Goal: Obtain resource: Download file/media

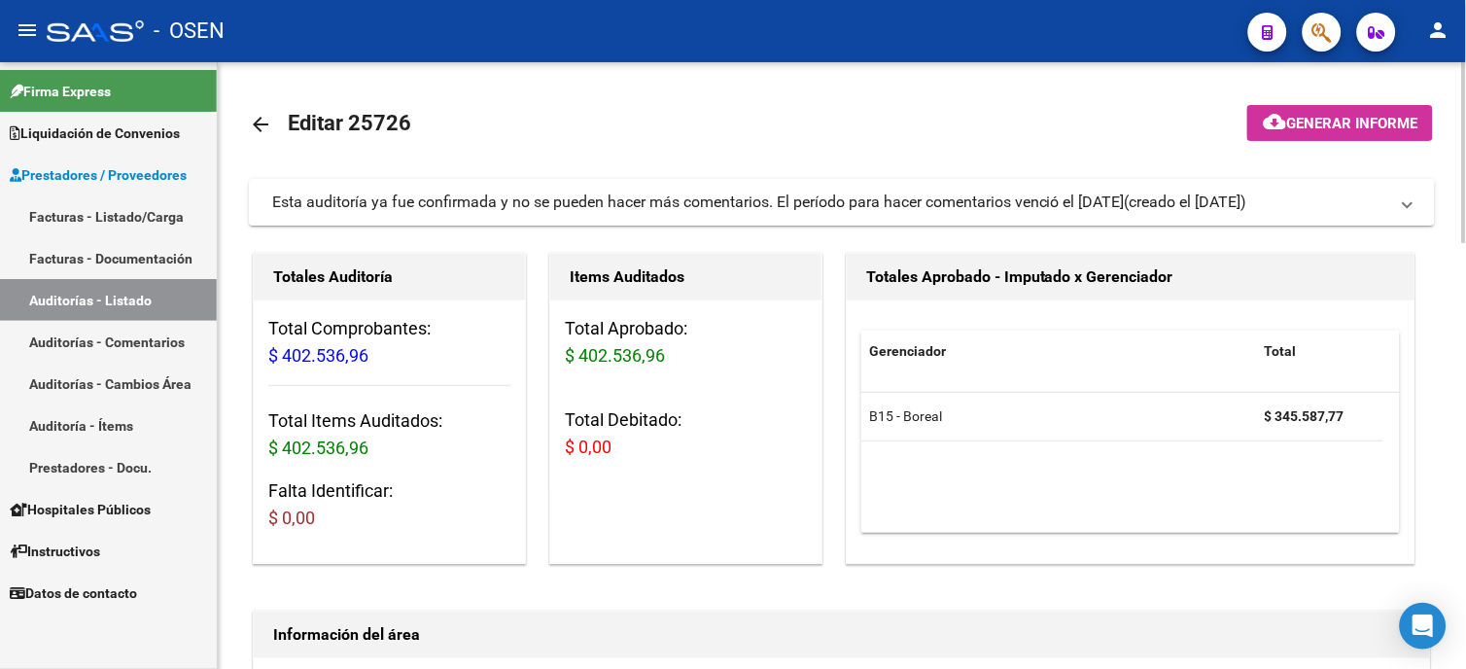
click at [263, 112] on link "arrow_back" at bounding box center [268, 124] width 39 height 46
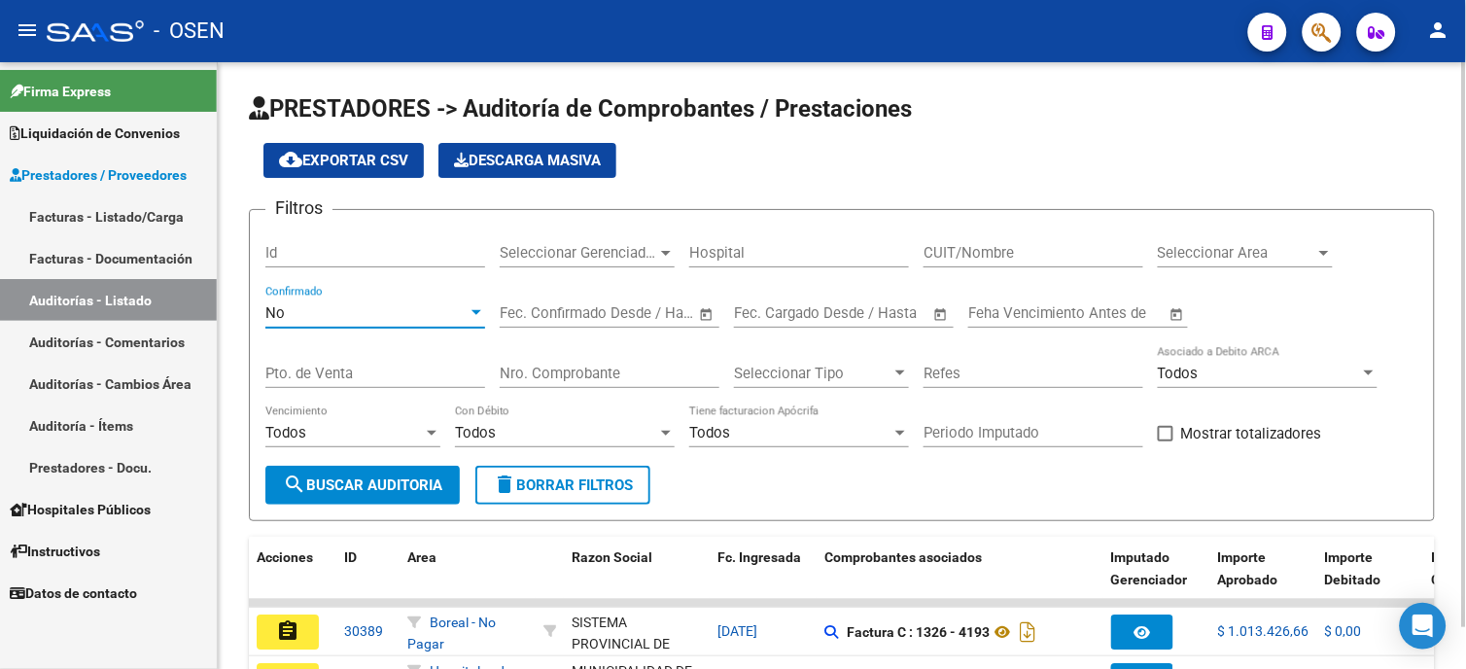
click at [395, 309] on div "No" at bounding box center [366, 312] width 202 height 17
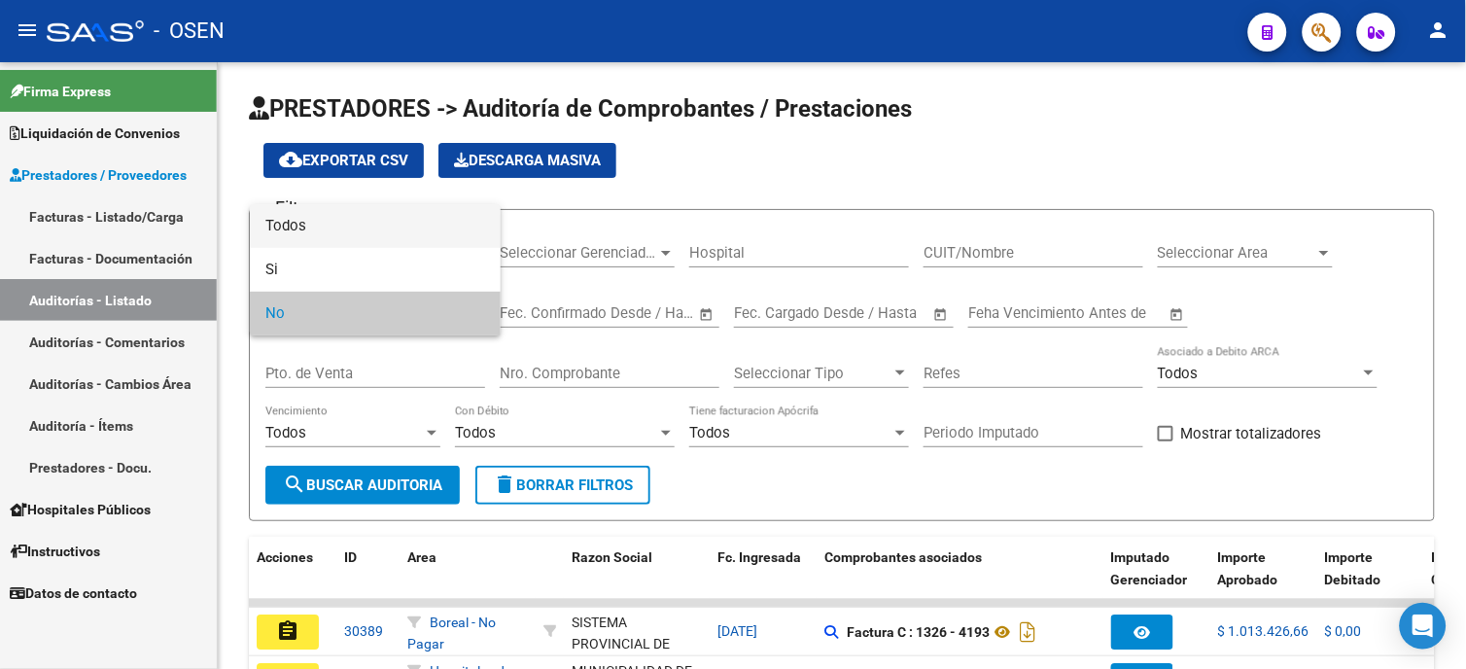
click at [370, 225] on span "Todos" at bounding box center [375, 226] width 220 height 44
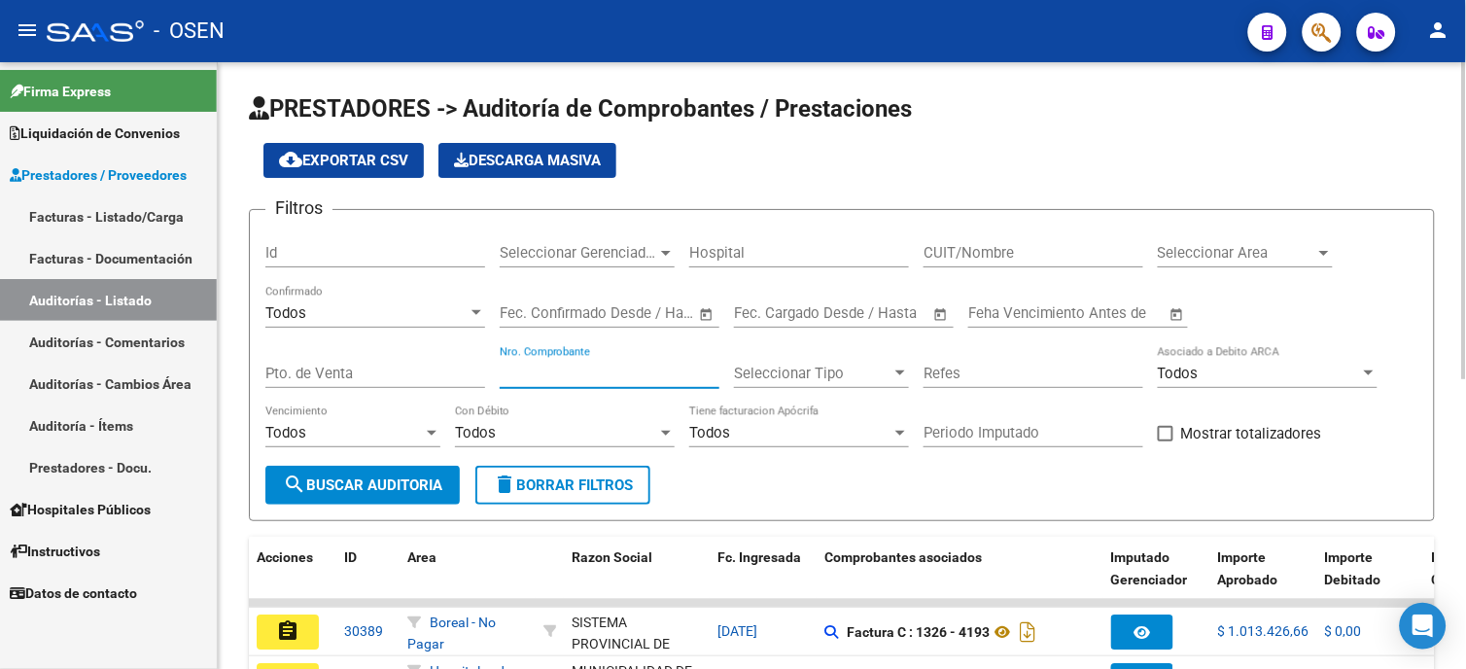
click at [624, 372] on input "Nro. Comprobante" at bounding box center [610, 373] width 220 height 17
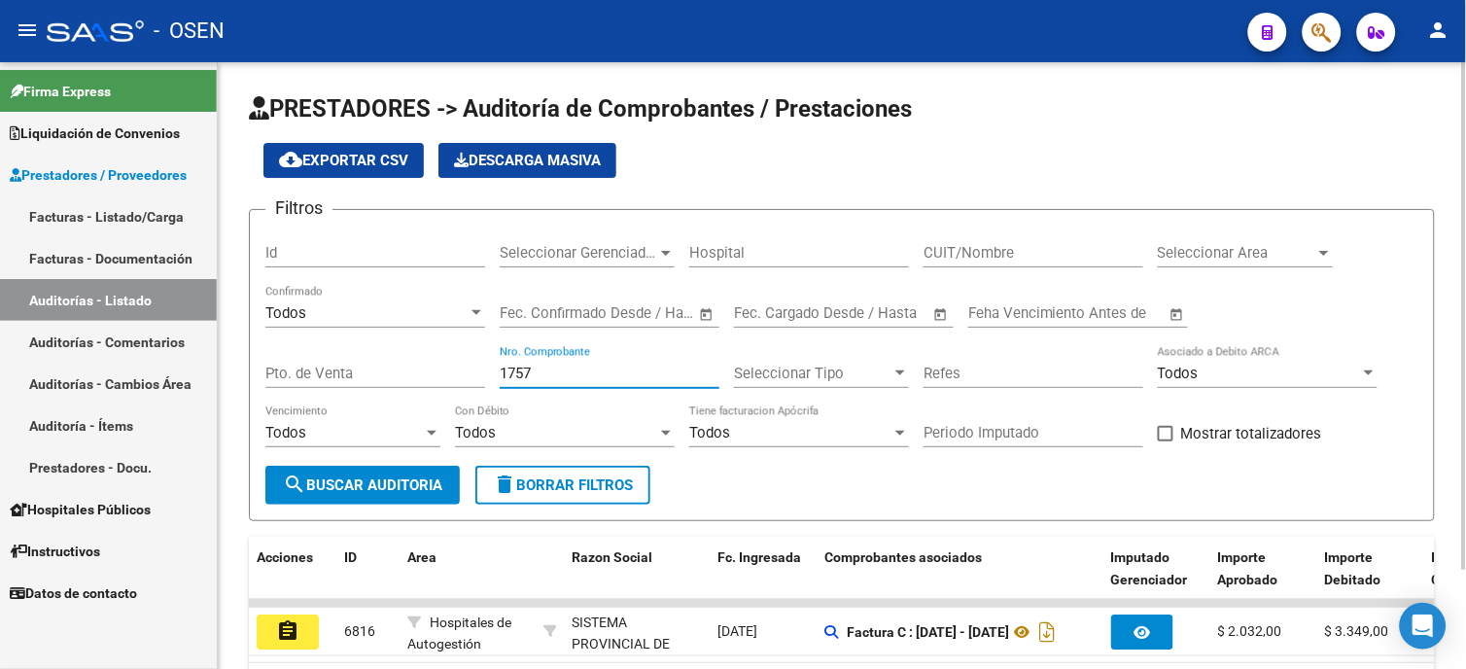
click at [518, 373] on input "1757" at bounding box center [610, 373] width 220 height 17
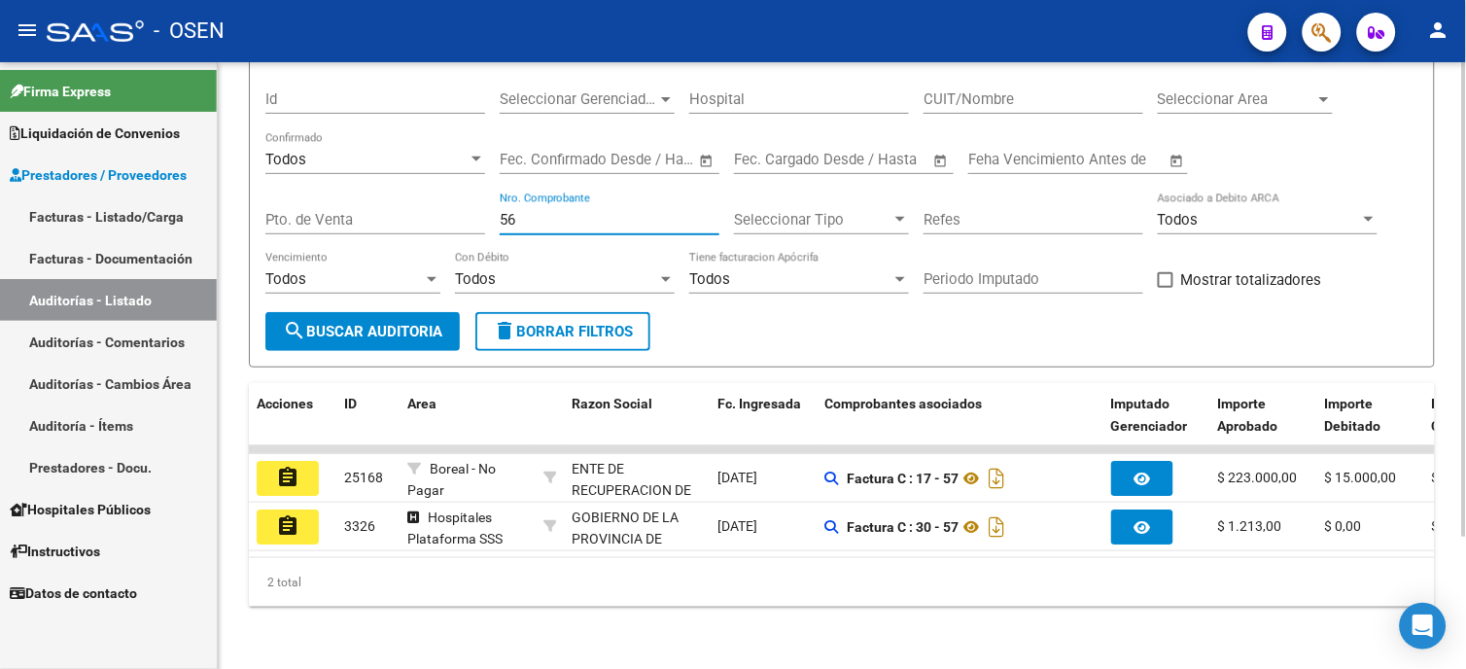
scroll to position [169, 0]
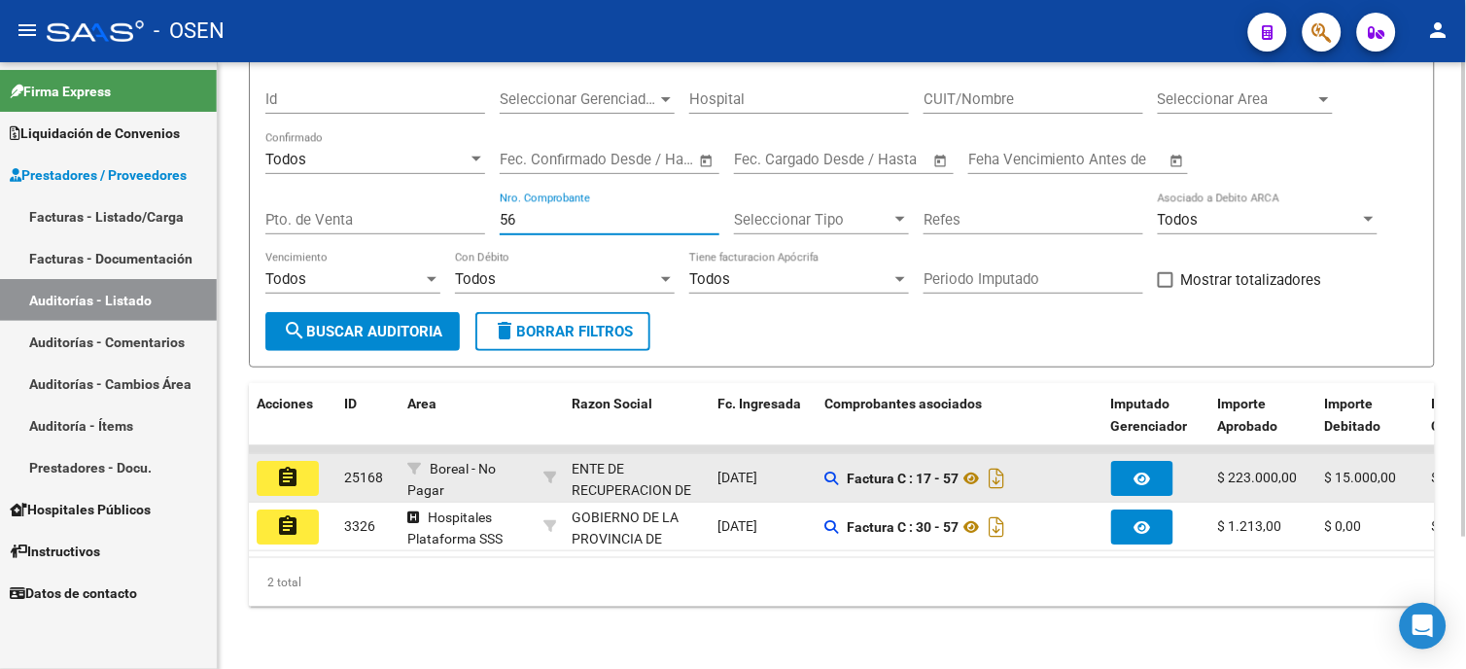
type input "56"
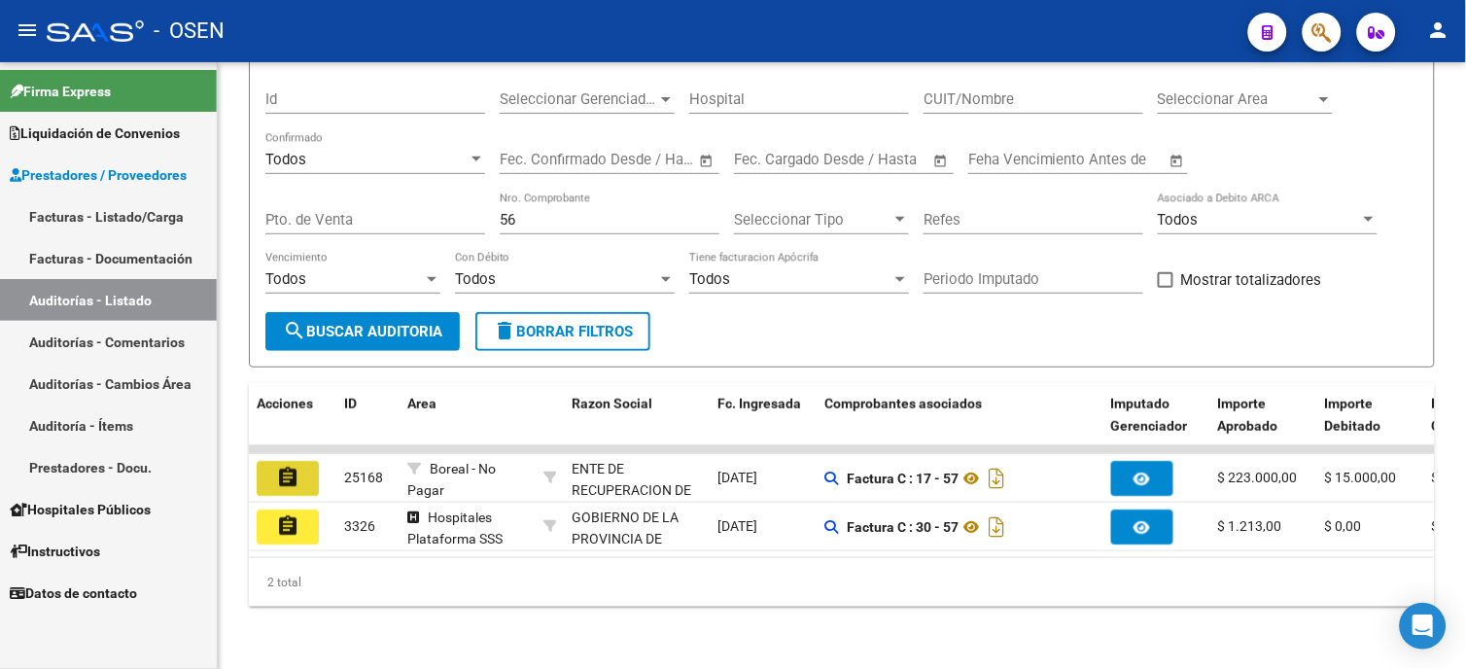
click at [282, 466] on mat-icon "assignment" at bounding box center [287, 477] width 23 height 23
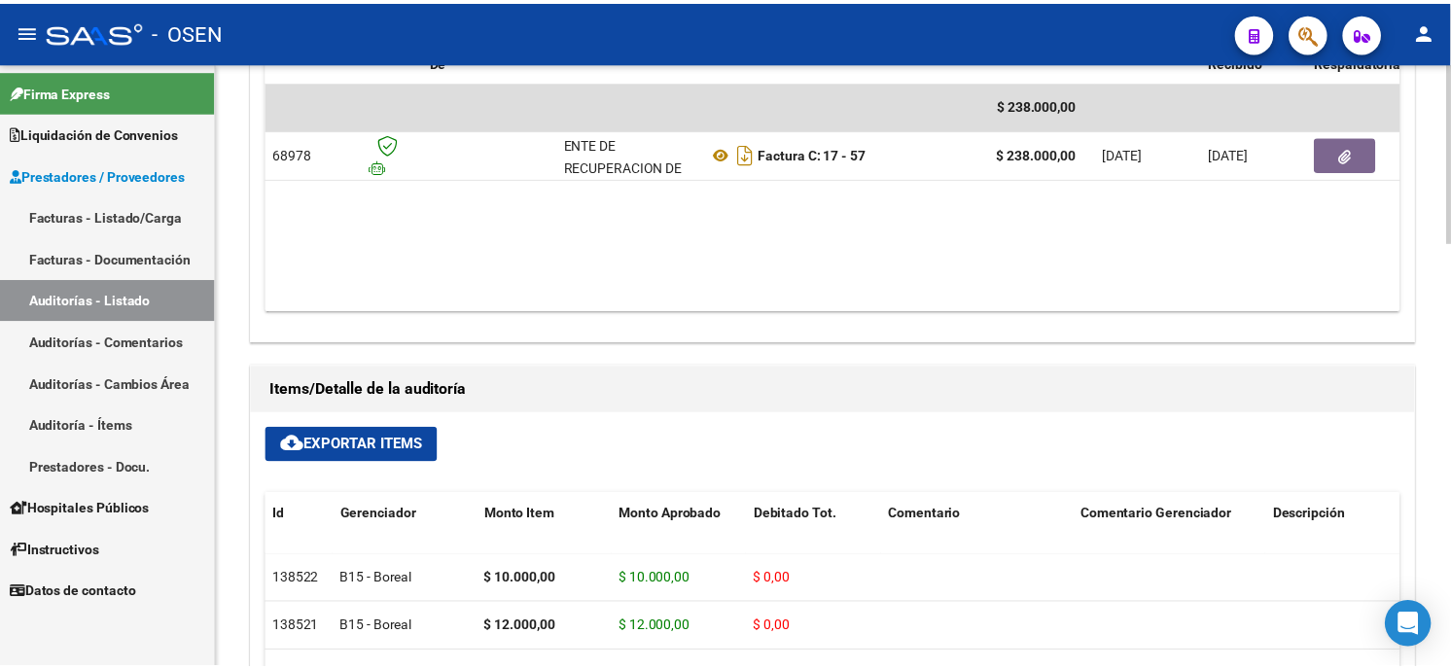
scroll to position [972, 0]
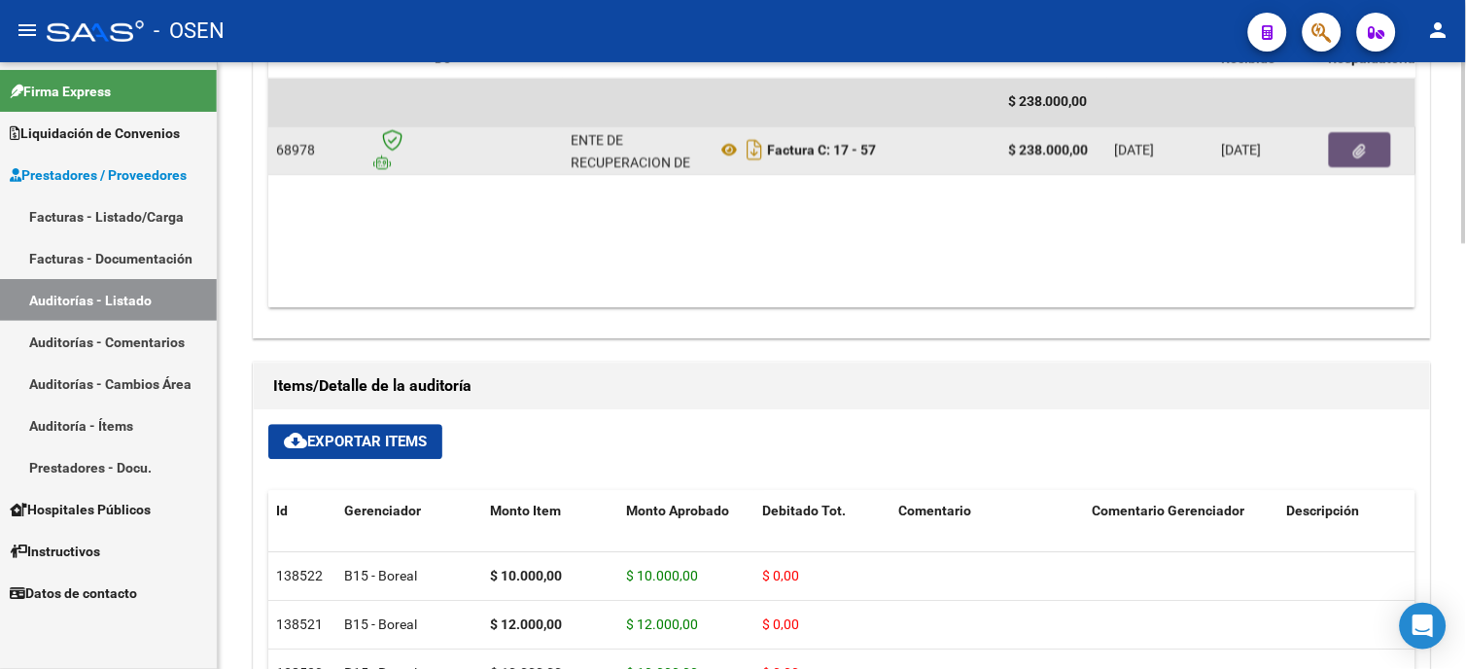
click at [1364, 160] on button "button" at bounding box center [1360, 149] width 62 height 35
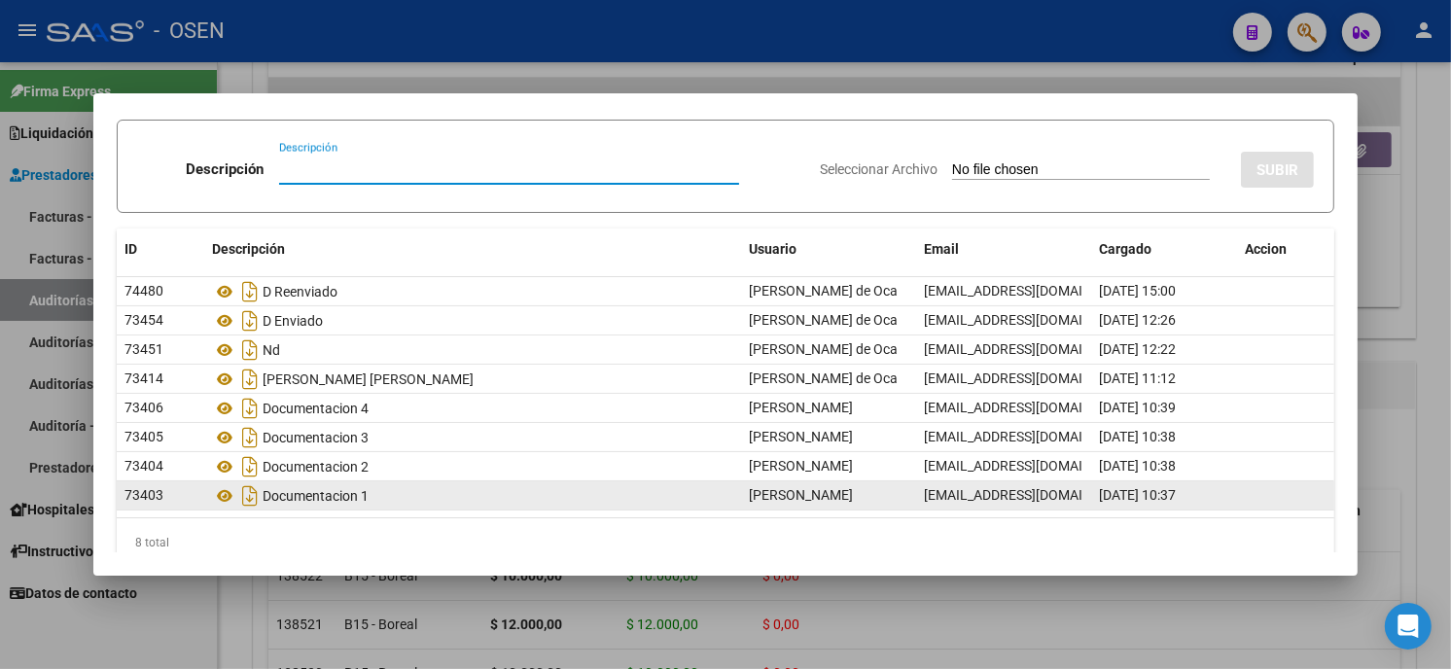
scroll to position [82, 0]
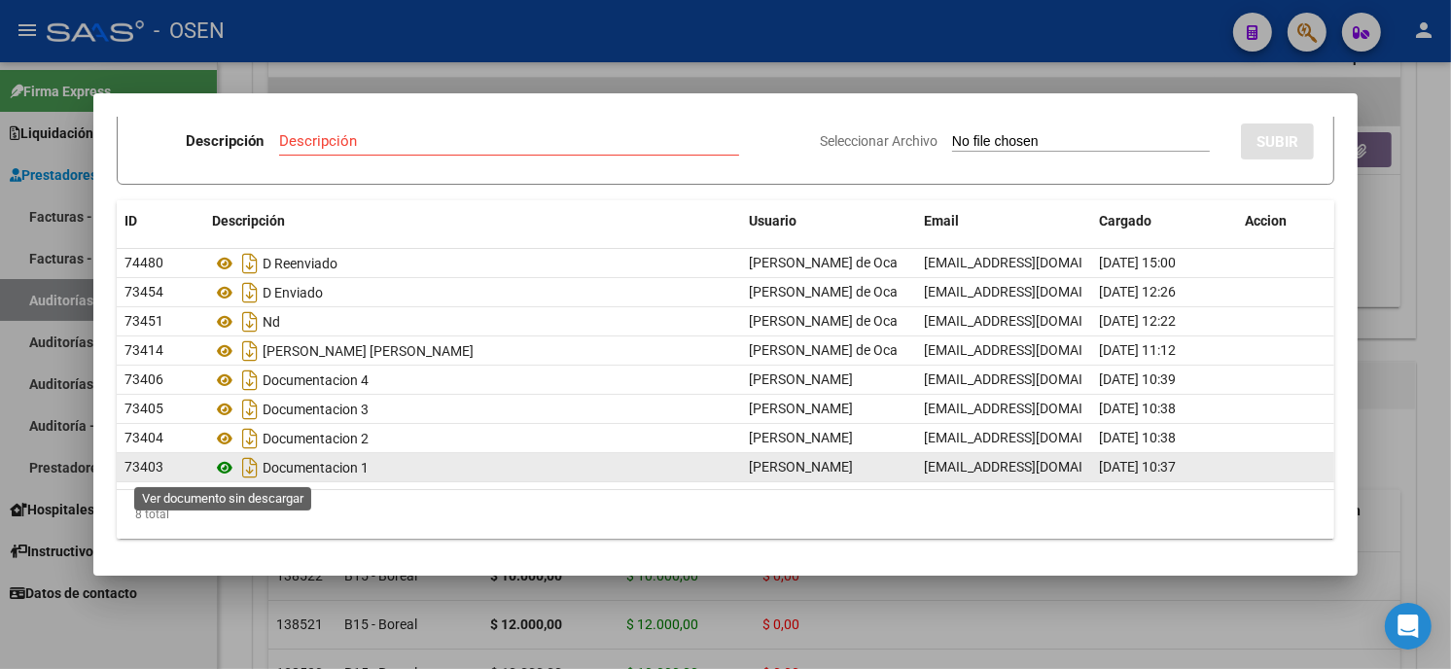
click at [228, 467] on icon at bounding box center [224, 467] width 25 height 23
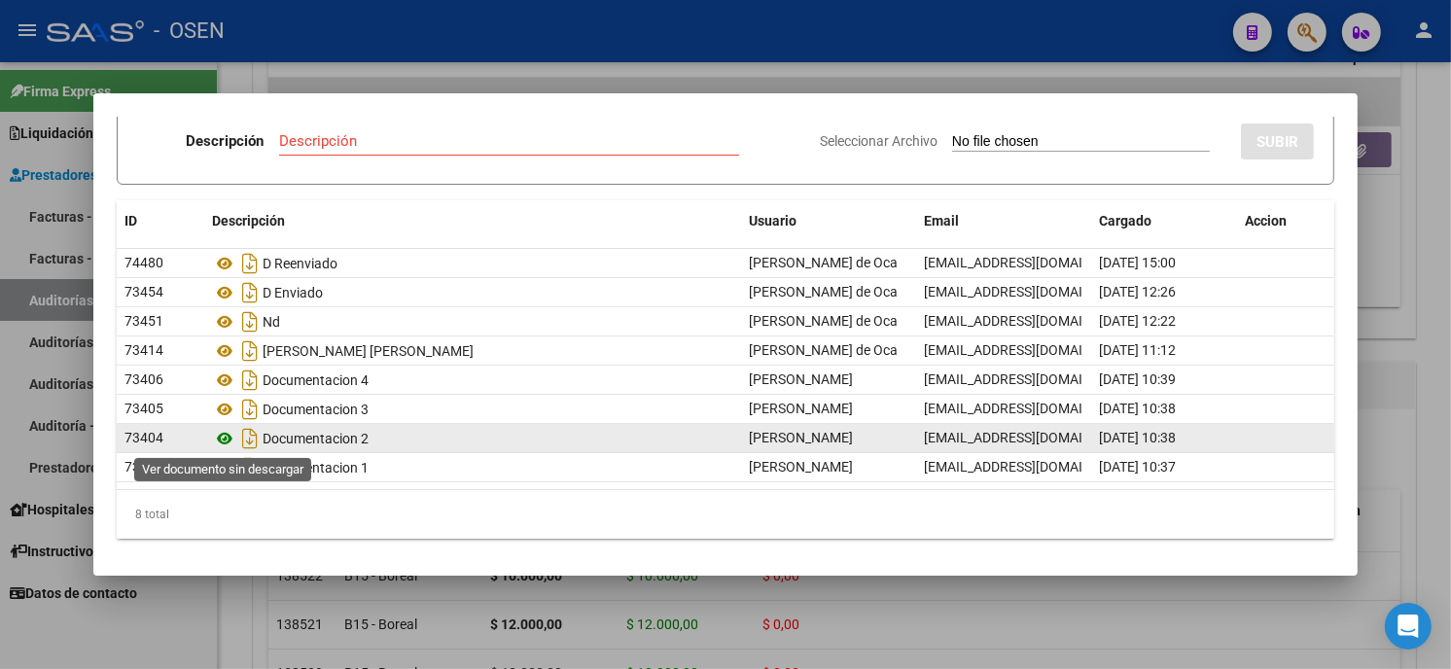
click at [227, 436] on icon at bounding box center [224, 438] width 25 height 23
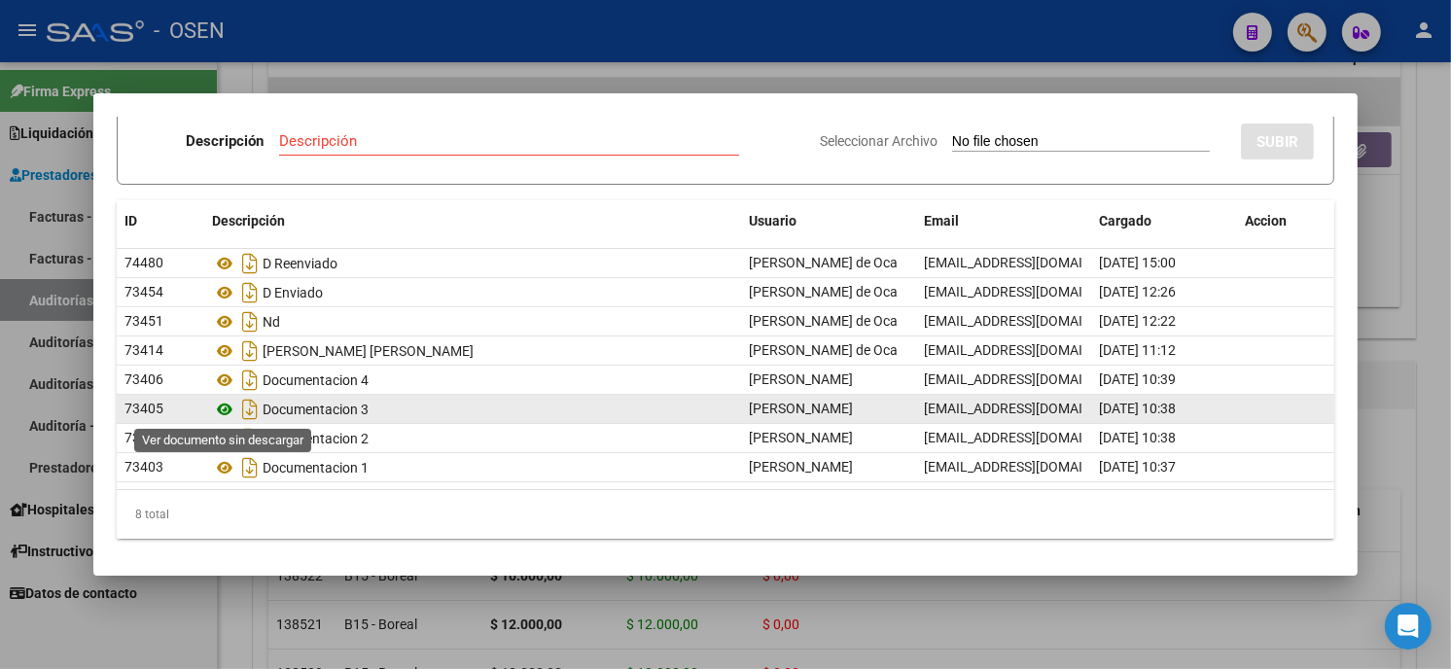
click at [227, 401] on icon at bounding box center [224, 409] width 25 height 23
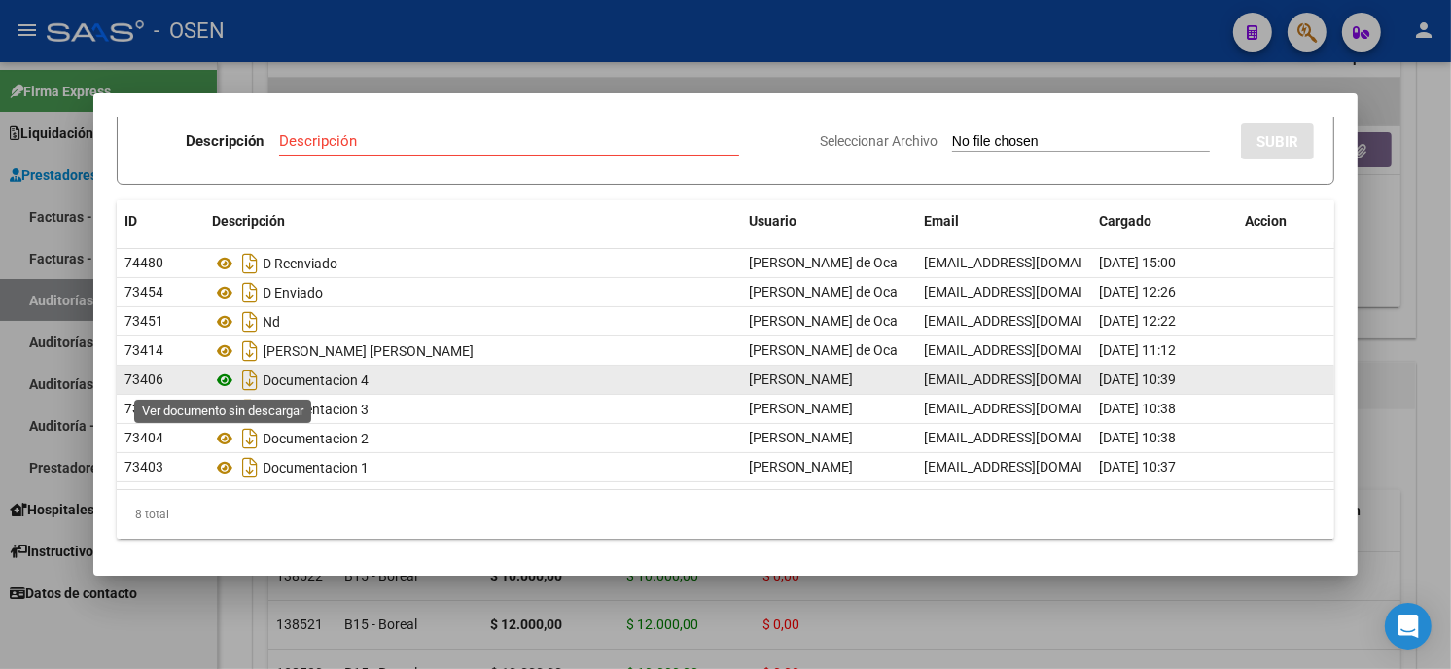
click at [227, 375] on icon at bounding box center [224, 379] width 25 height 23
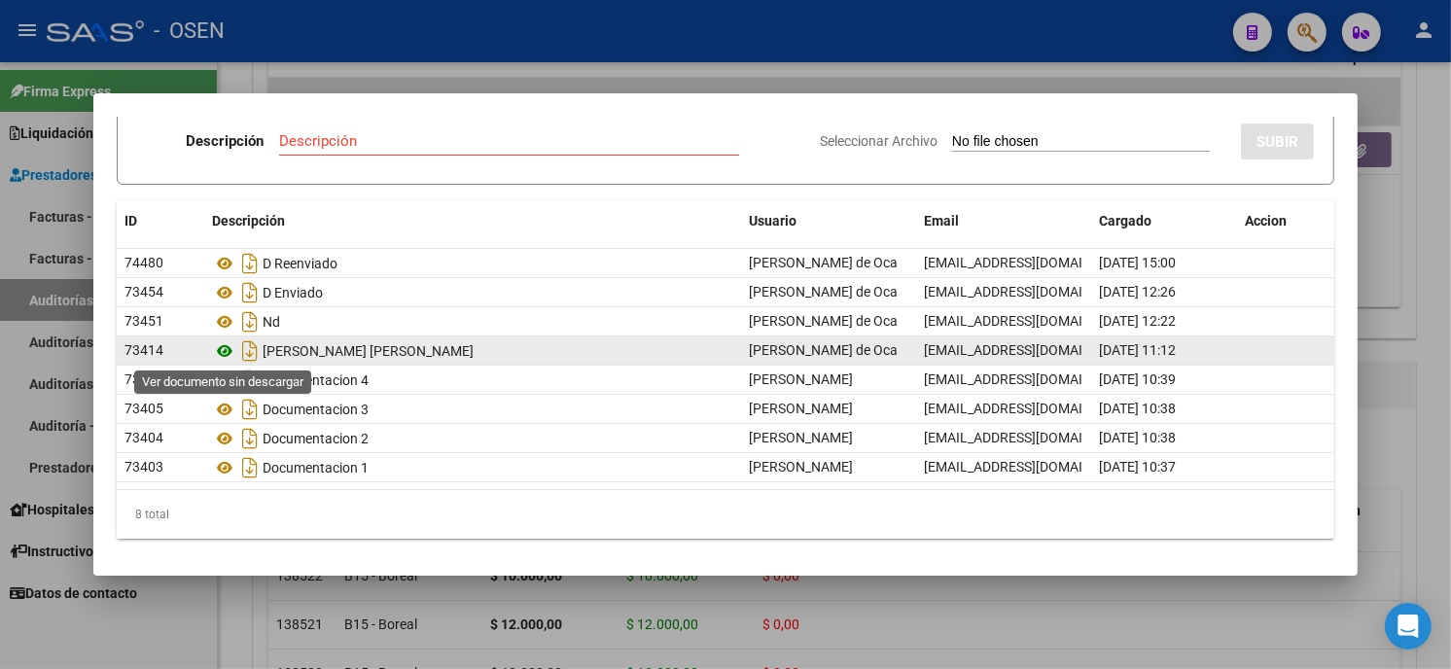
click at [225, 344] on icon at bounding box center [224, 350] width 25 height 23
